Goal: Information Seeking & Learning: Learn about a topic

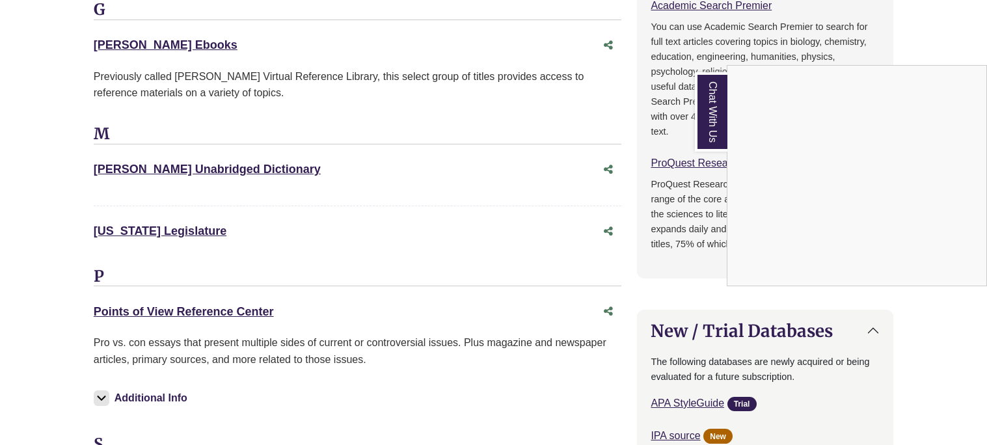
scroll to position [25, 0]
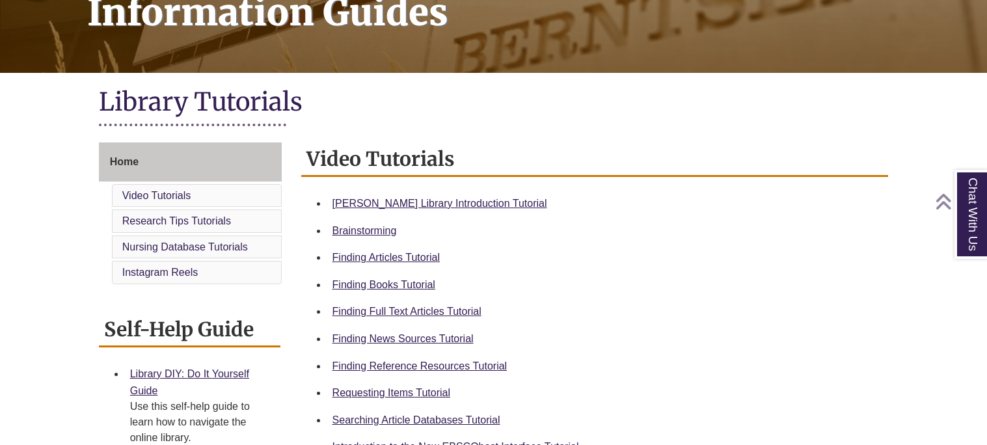
scroll to position [224, 0]
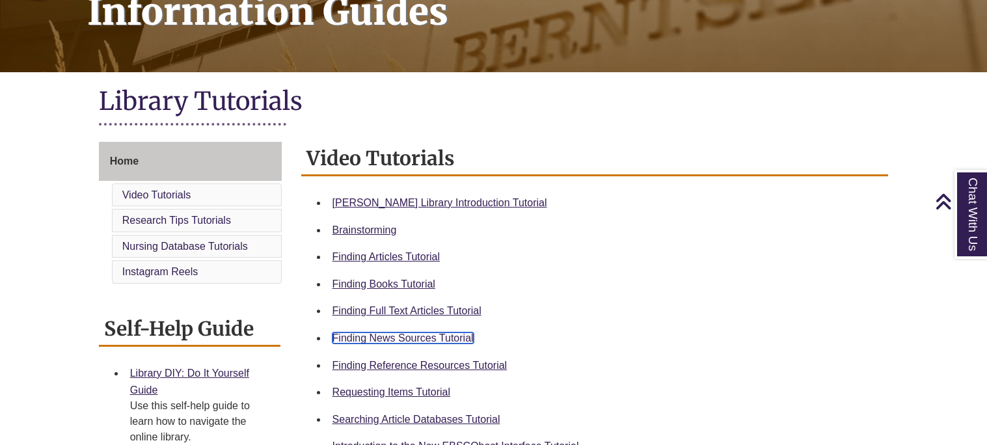
click at [463, 334] on link "Finding News Sources Tutorial" at bounding box center [402, 337] width 141 height 11
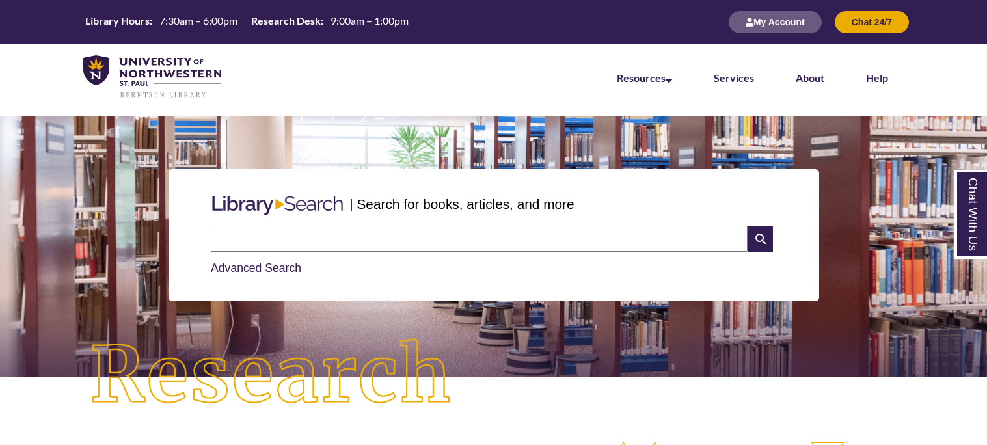
click at [454, 248] on input "text" at bounding box center [479, 239] width 537 height 26
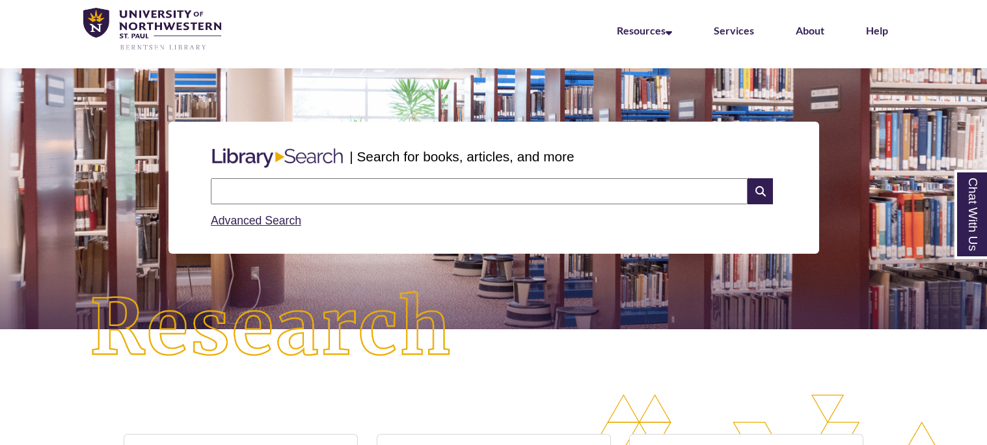
scroll to position [53, 0]
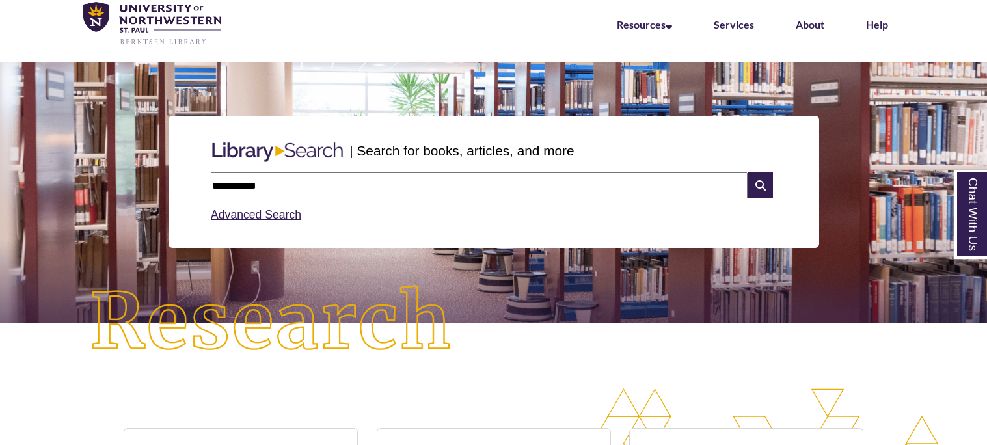
type input "**********"
